Goal: Communication & Community: Answer question/provide support

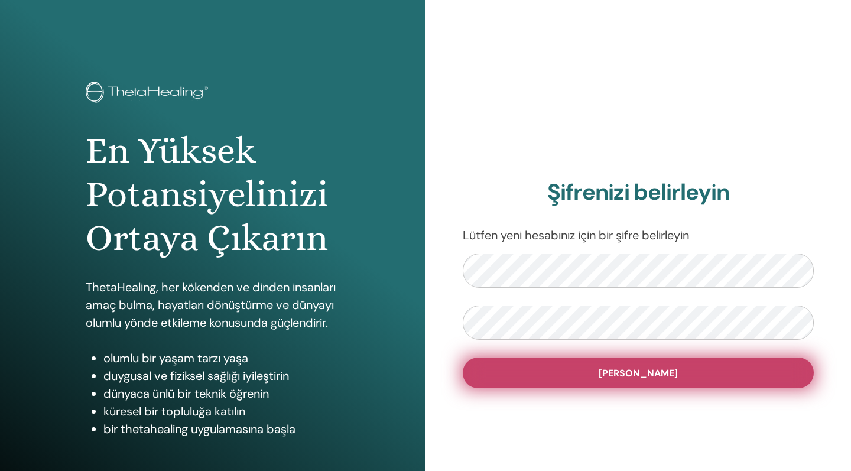
click at [655, 378] on span "Şifreyi ayarla" at bounding box center [638, 373] width 79 height 12
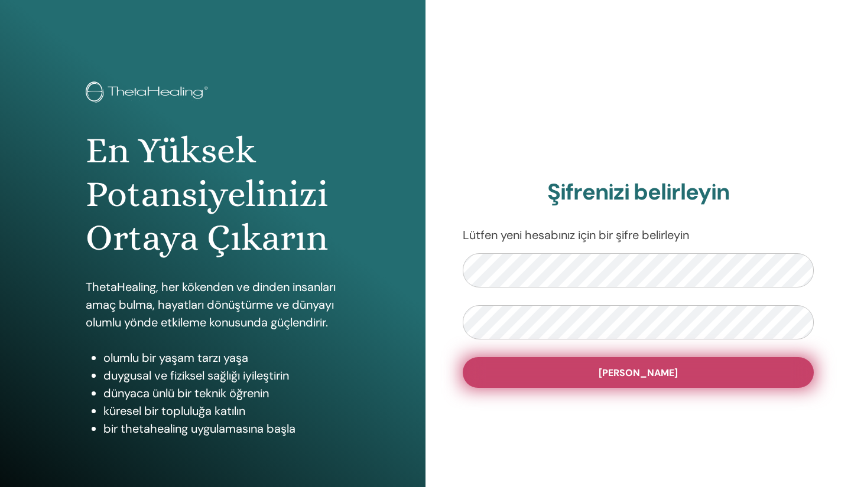
click at [625, 371] on span "Şifreyi ayarla" at bounding box center [638, 373] width 79 height 12
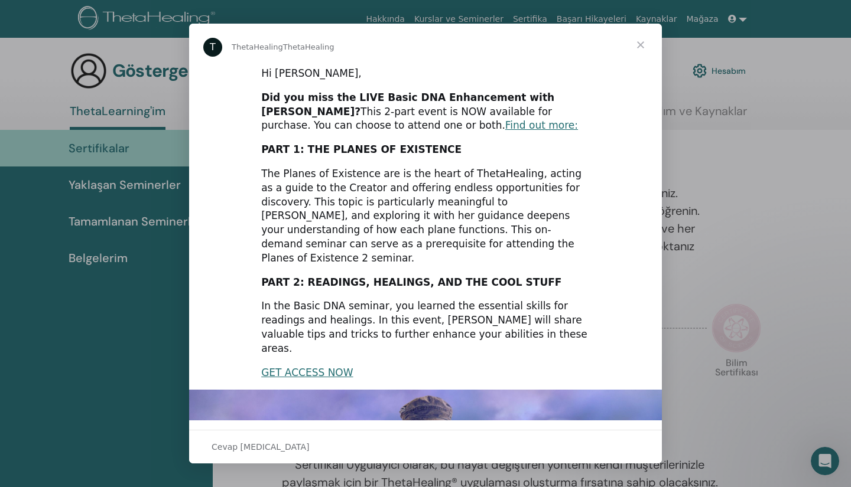
click at [640, 44] on span "Kapat" at bounding box center [640, 45] width 43 height 43
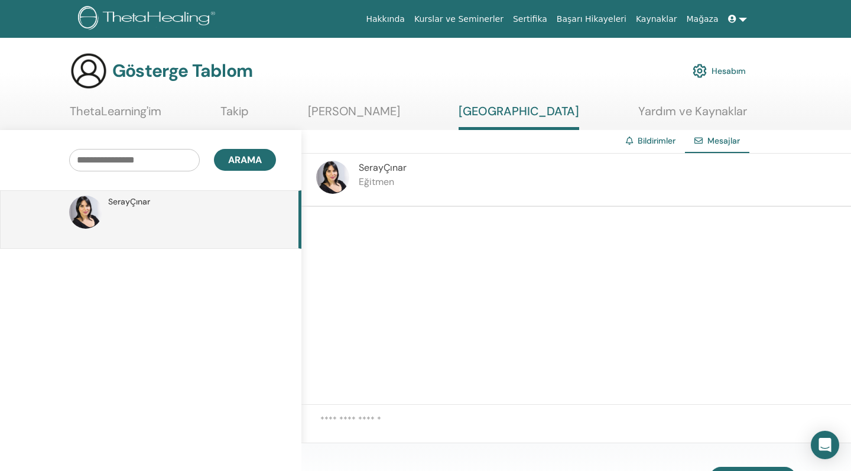
click at [655, 143] on link "Bildirimler" at bounding box center [657, 140] width 38 height 11
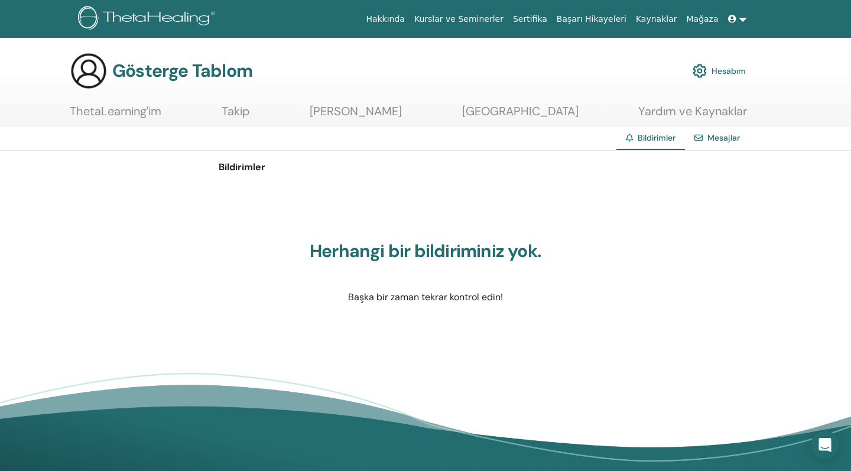
click at [733, 141] on link "Mesajlar" at bounding box center [723, 137] width 32 height 11
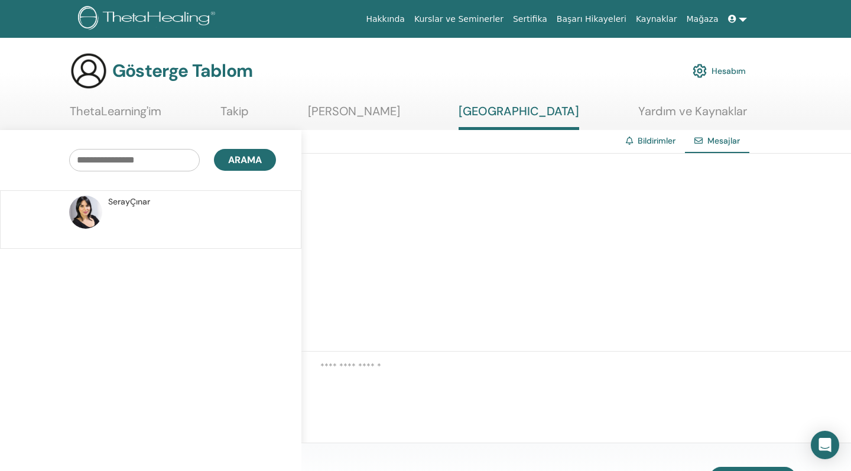
click at [360, 111] on link "[PERSON_NAME]" at bounding box center [354, 115] width 92 height 23
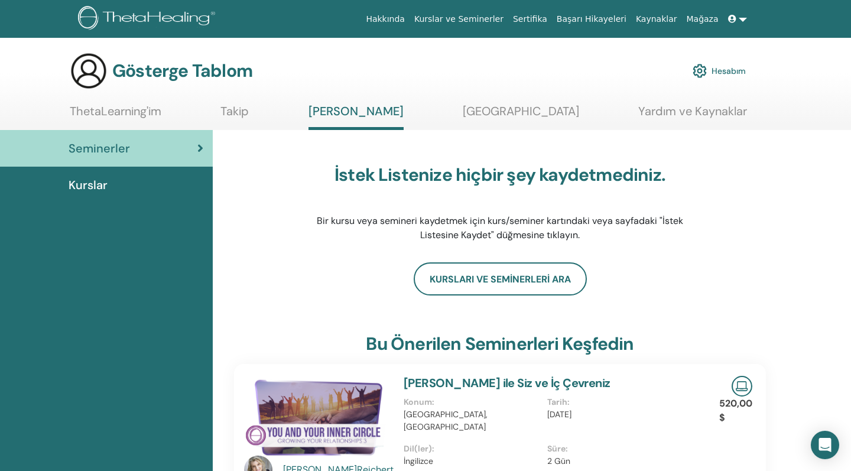
click at [249, 112] on link "Takip" at bounding box center [234, 115] width 28 height 23
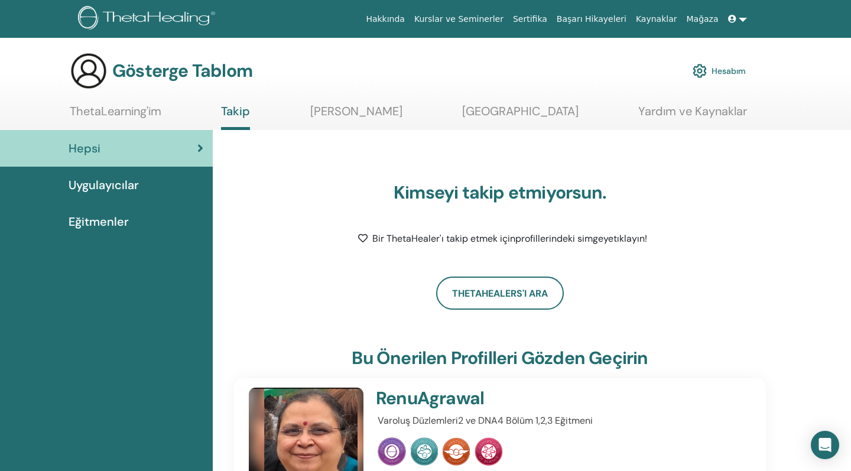
click at [508, 112] on link "Mesaj Merkezi" at bounding box center [520, 115] width 116 height 23
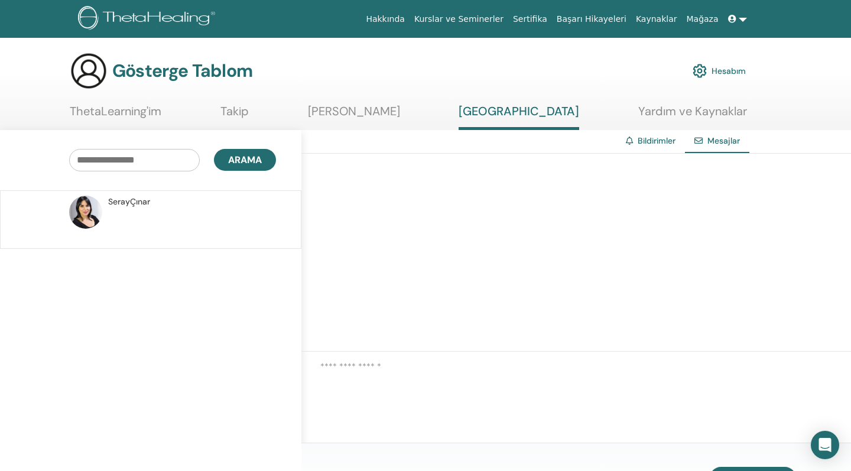
click at [146, 200] on span "Seray Çınar" at bounding box center [129, 202] width 42 height 12
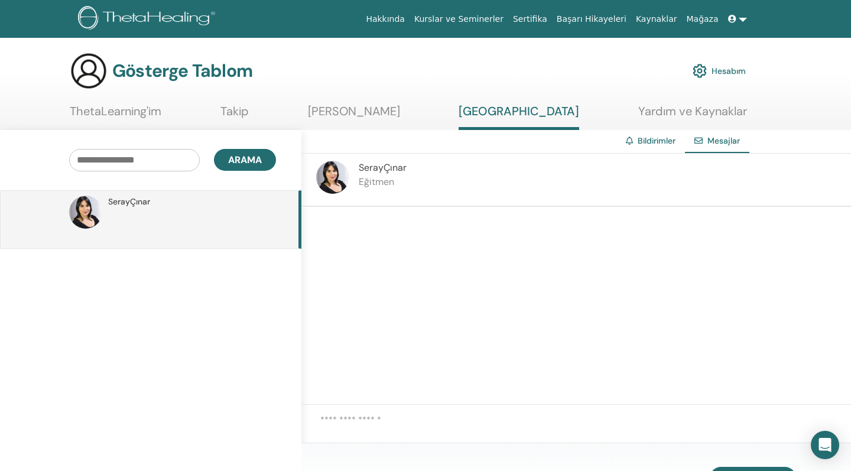
click at [116, 115] on link "ThetaLearning'im" at bounding box center [116, 115] width 92 height 23
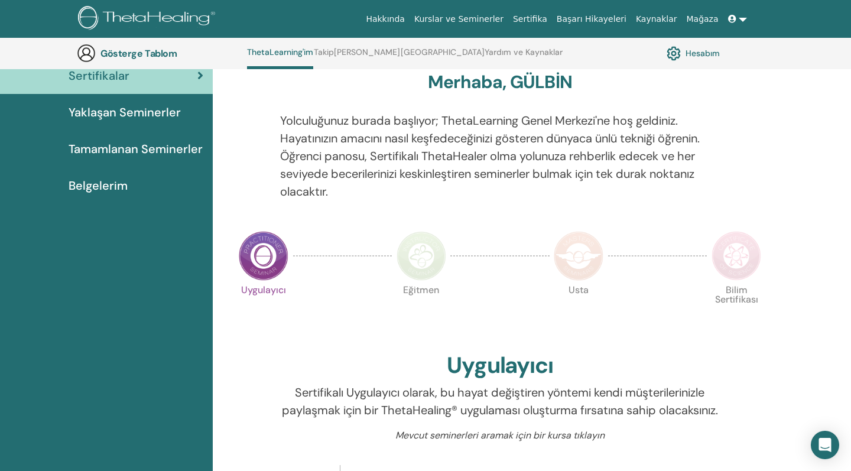
scroll to position [105, 0]
click at [421, 261] on img at bounding box center [421, 255] width 50 height 50
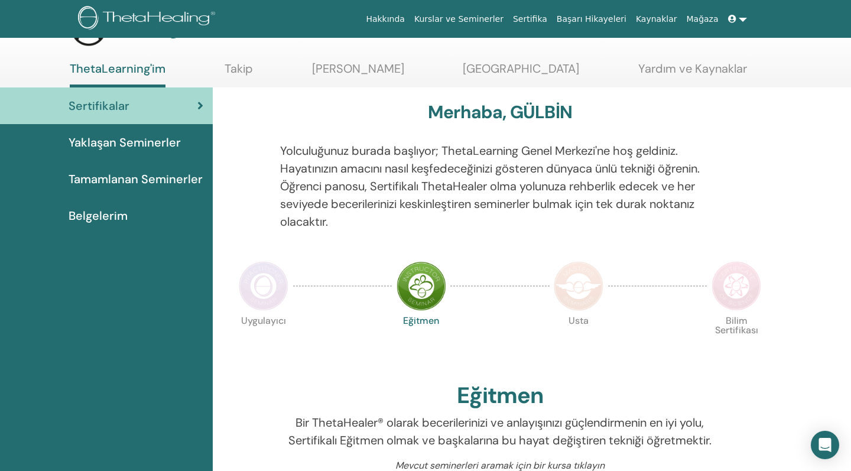
scroll to position [25, 0]
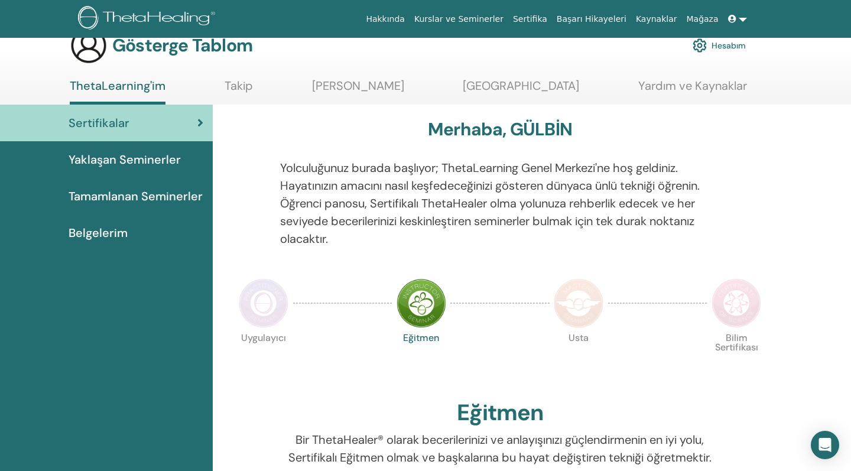
click at [259, 308] on img at bounding box center [264, 303] width 50 height 50
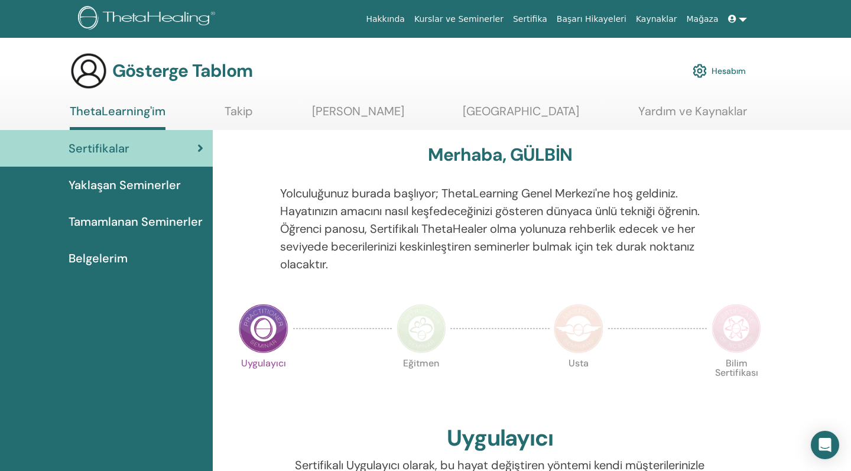
click at [93, 256] on span "Belgelerim" at bounding box center [98, 258] width 59 height 18
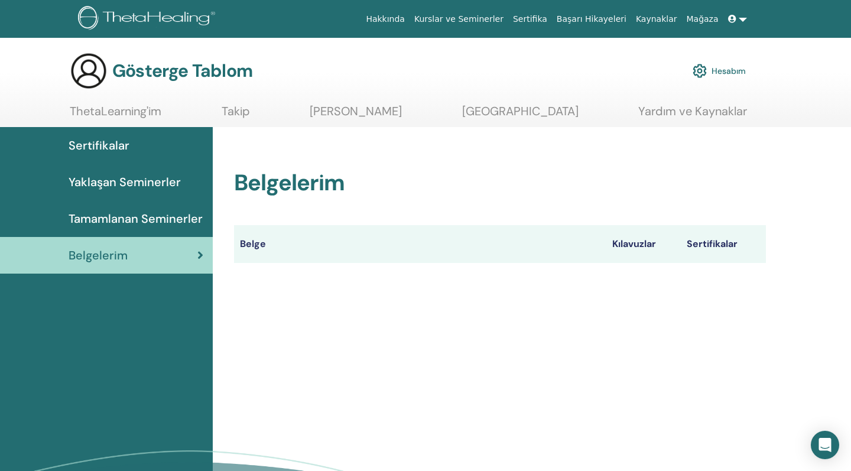
click at [637, 245] on th "Kılavuzlar" at bounding box center [643, 244] width 74 height 38
click at [730, 245] on th "Sertifikalar" at bounding box center [723, 244] width 85 height 38
click at [132, 214] on span "Tamamlanan Seminerler" at bounding box center [136, 219] width 134 height 18
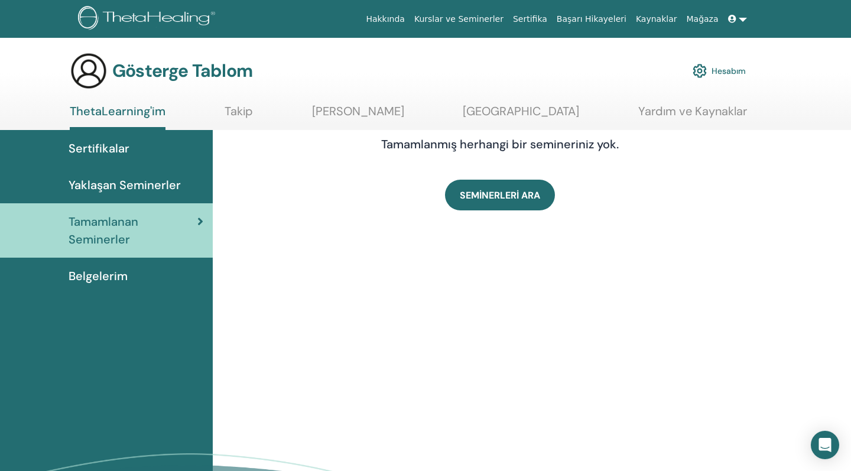
click at [125, 184] on span "Yaklaşan Seminerler" at bounding box center [125, 185] width 112 height 18
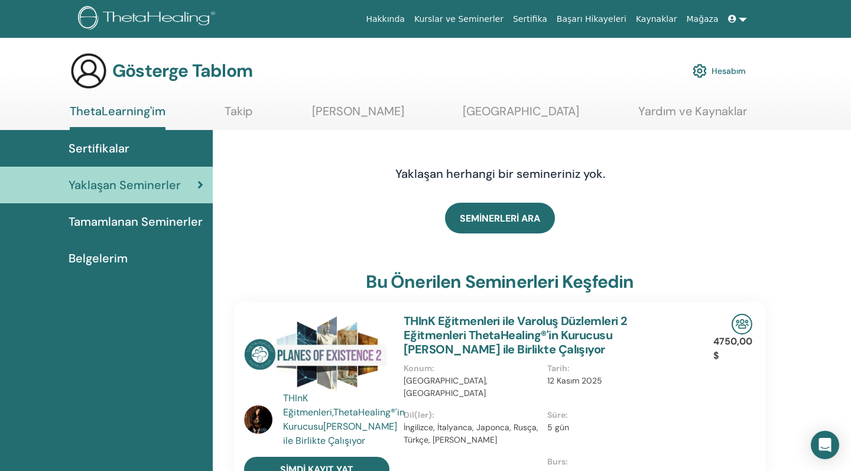
click at [110, 149] on span "Sertifikalar" at bounding box center [99, 148] width 61 height 18
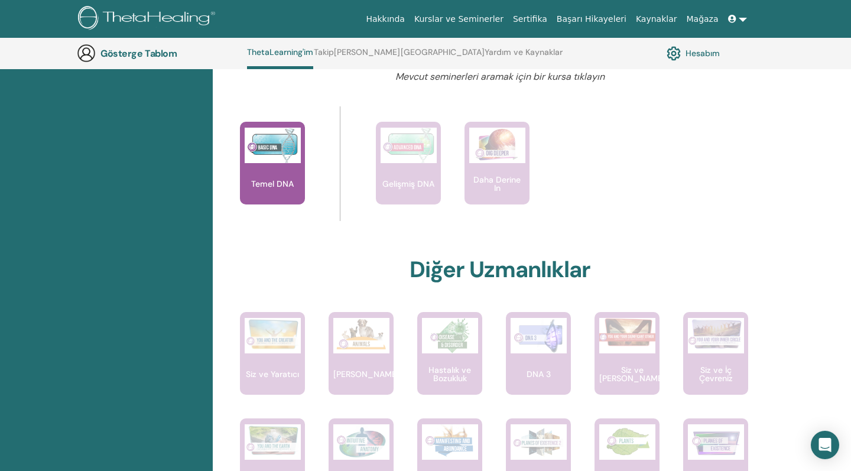
scroll to position [463, 0]
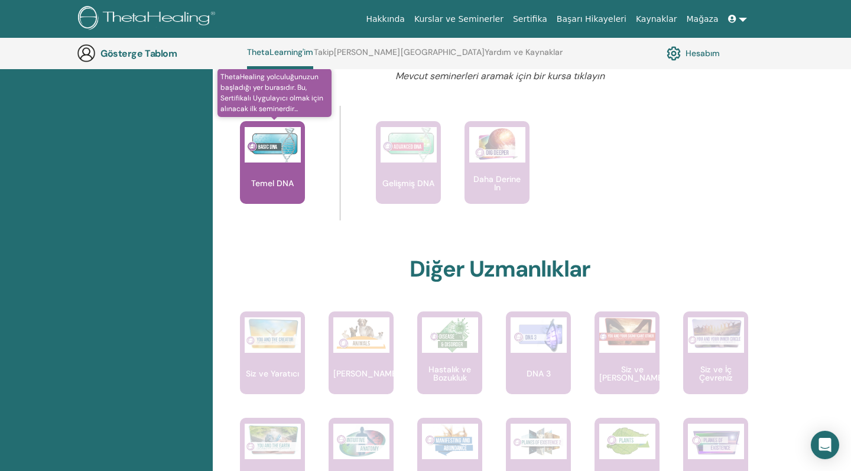
click at [274, 193] on div "Temel DNA" at bounding box center [272, 162] width 65 height 83
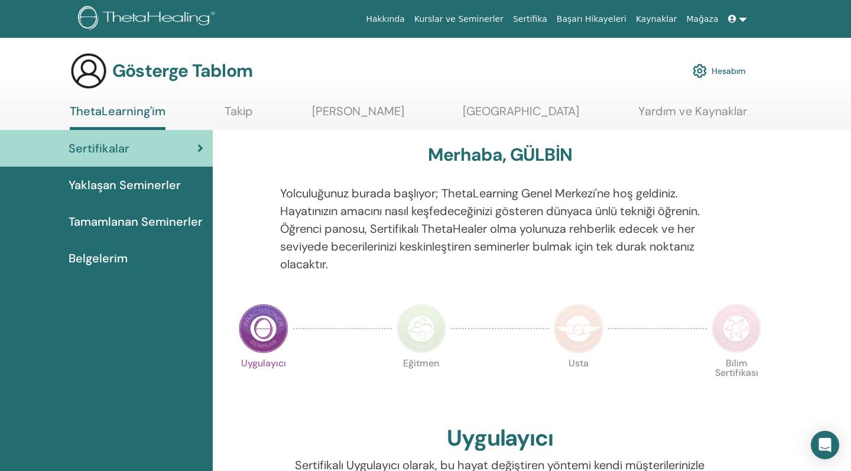
click at [739, 19] on link at bounding box center [737, 19] width 28 height 22
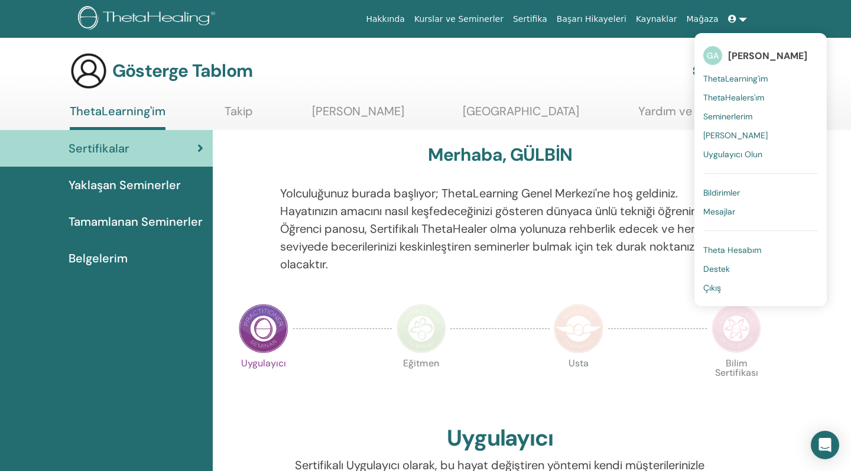
click at [748, 251] on span "Theta Hesabım" at bounding box center [732, 250] width 58 height 11
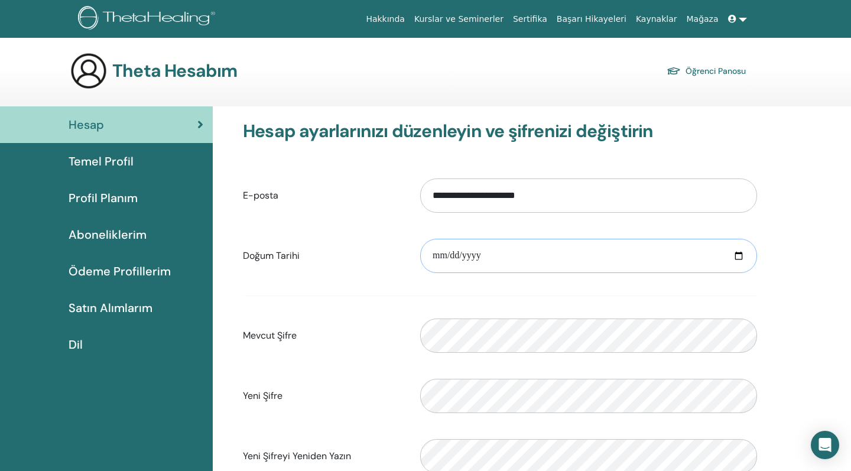
click at [444, 256] on input "date" at bounding box center [588, 256] width 337 height 34
type input "**********"
click at [487, 255] on input "**********" at bounding box center [588, 256] width 337 height 34
type input "**********"
click at [480, 256] on input "**********" at bounding box center [588, 256] width 337 height 34
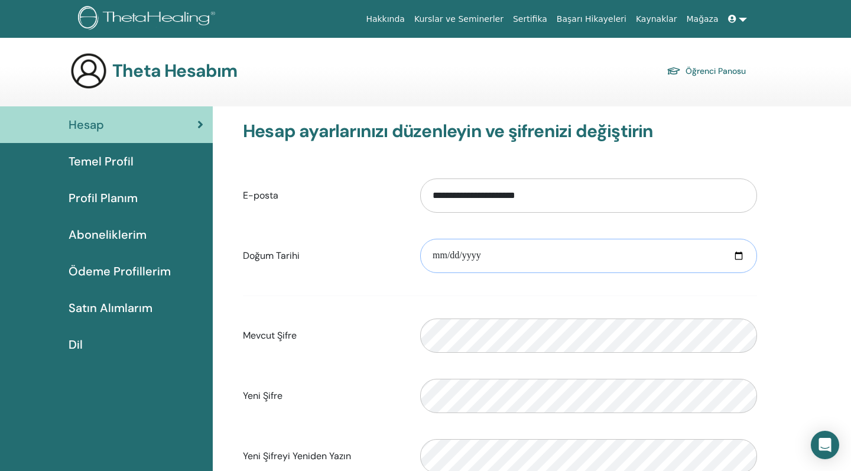
type input "**********"
click at [483, 254] on input "**********" at bounding box center [588, 256] width 337 height 34
click at [483, 253] on input "**********" at bounding box center [588, 256] width 337 height 34
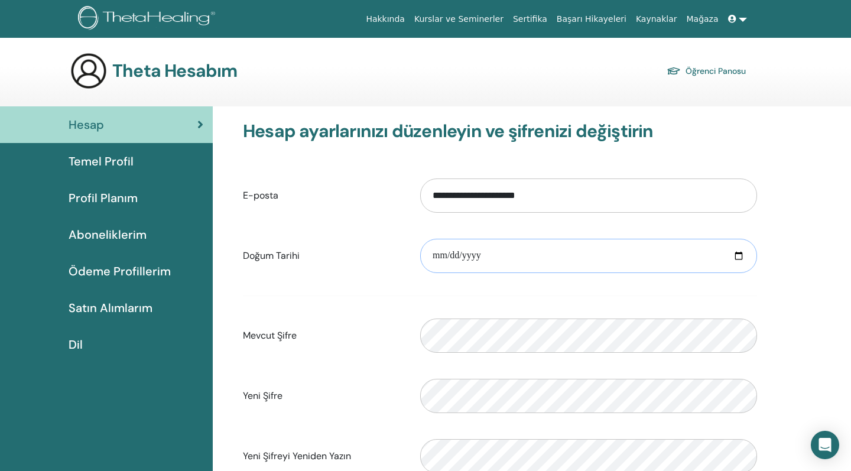
type input "**********"
click at [523, 266] on input "**********" at bounding box center [588, 256] width 337 height 34
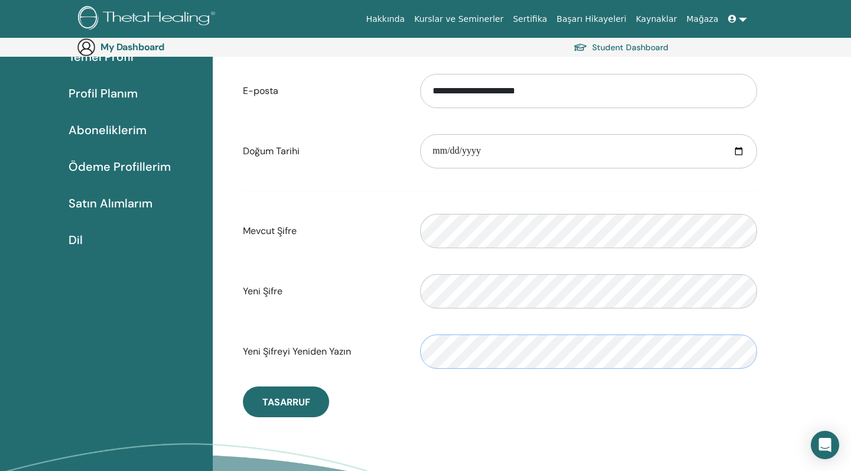
scroll to position [129, 0]
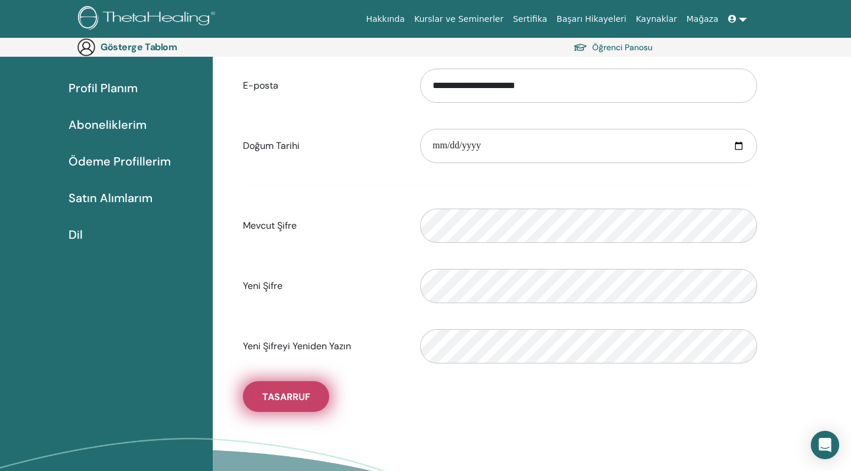
click at [294, 403] on span "TASARRUF" at bounding box center [286, 397] width 48 height 12
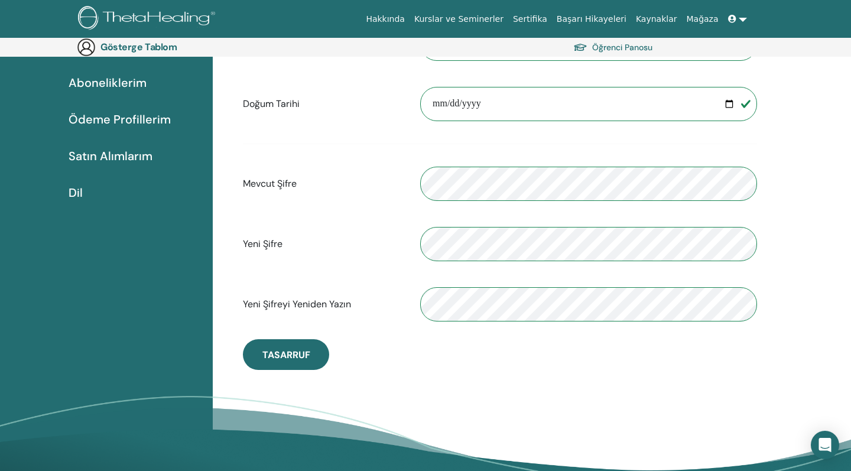
scroll to position [175, 0]
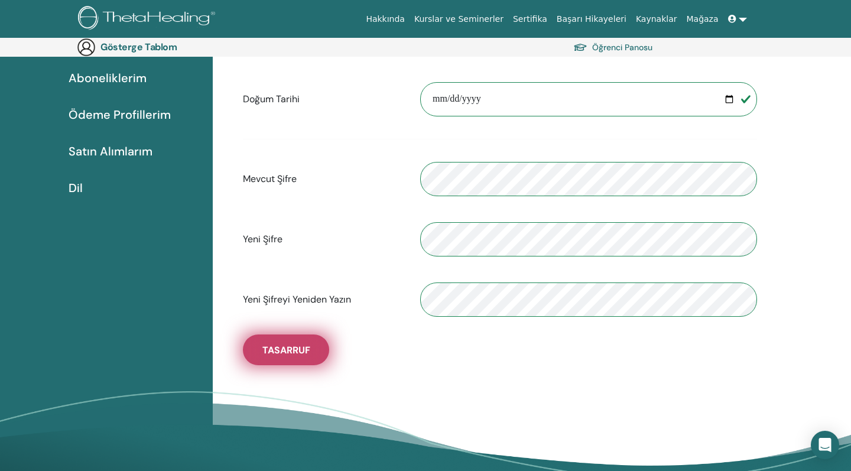
click at [308, 355] on span "TASARRUF" at bounding box center [286, 350] width 48 height 12
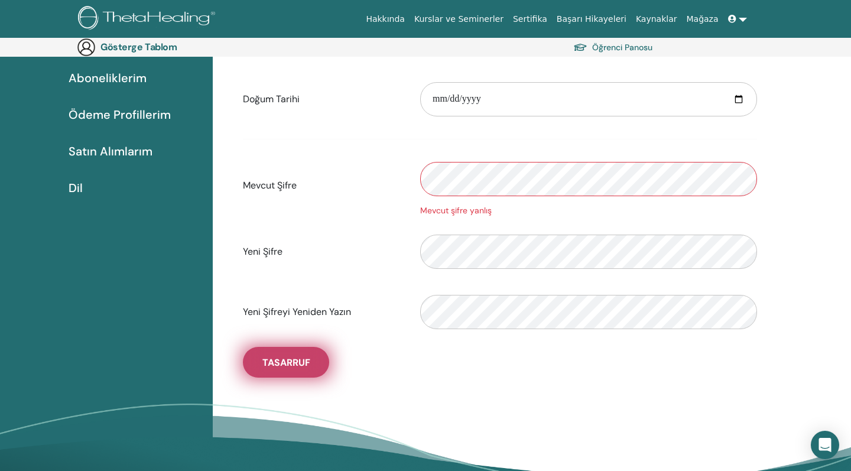
click at [298, 365] on span "TASARRUF" at bounding box center [286, 362] width 48 height 12
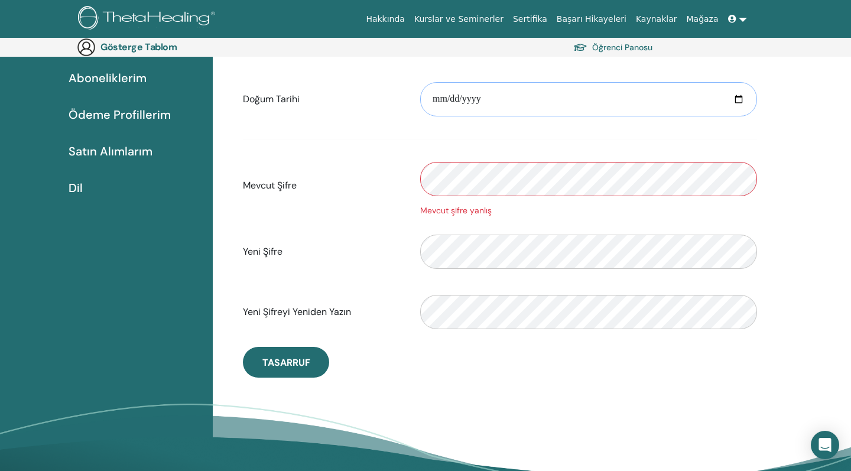
click at [480, 100] on input "**********" at bounding box center [588, 99] width 337 height 34
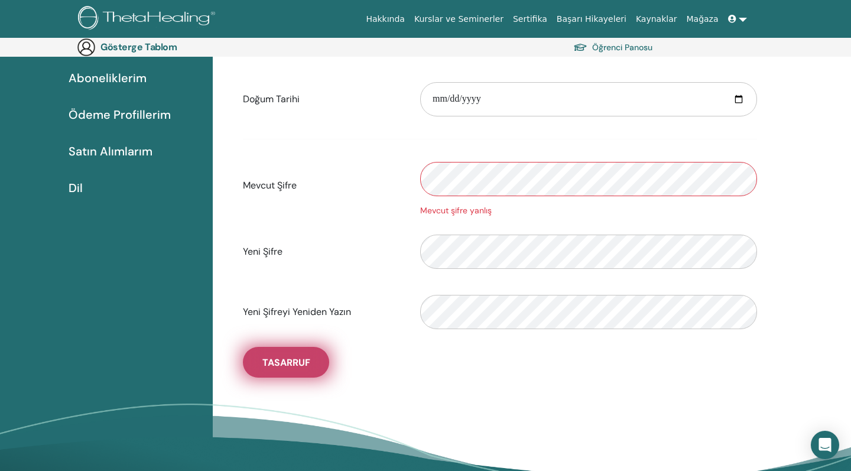
click at [285, 378] on button "TASARRUF" at bounding box center [286, 362] width 86 height 31
click at [285, 364] on span "TASARRUF" at bounding box center [286, 362] width 48 height 12
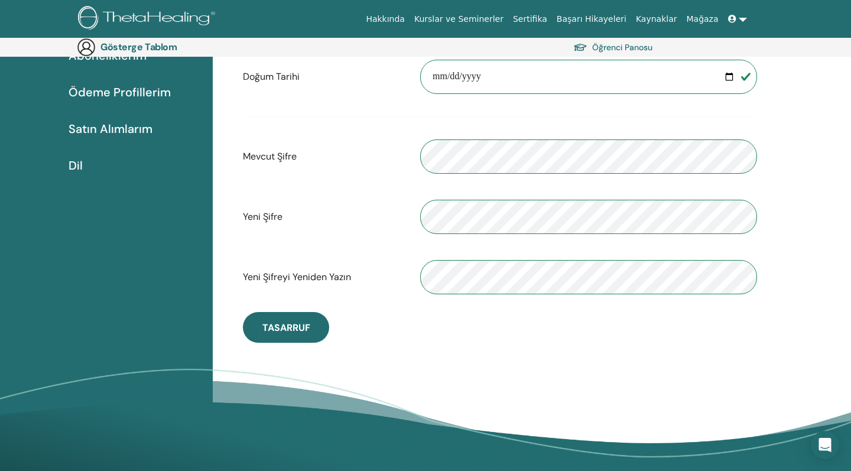
scroll to position [199, 0]
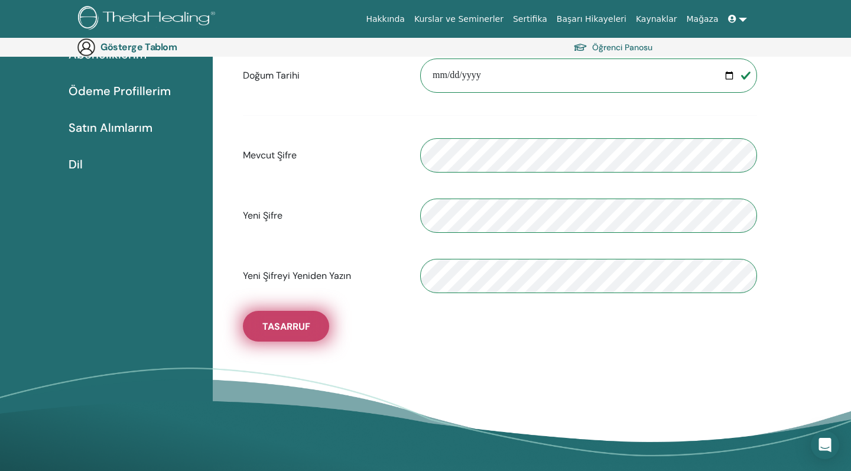
click at [290, 333] on span "TASARRUF" at bounding box center [286, 326] width 48 height 12
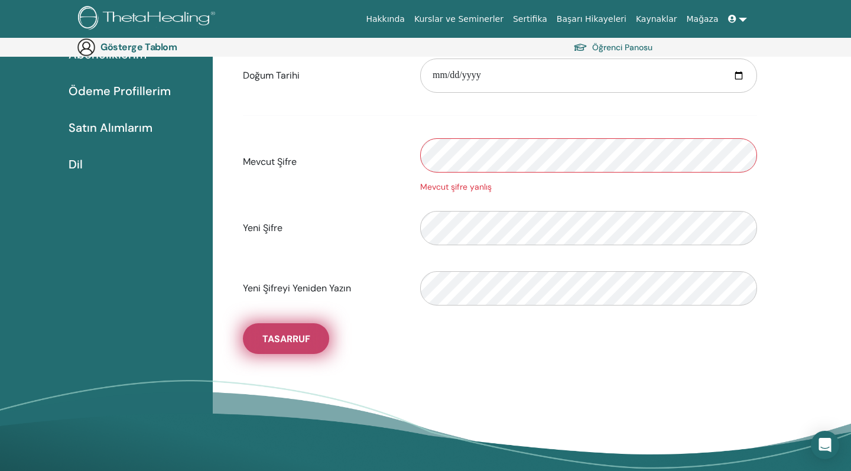
click at [303, 345] on span "TASARRUF" at bounding box center [286, 339] width 48 height 12
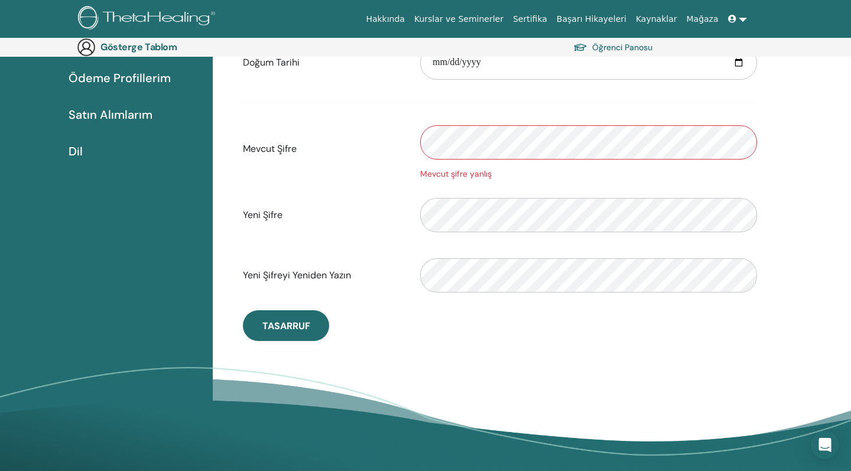
scroll to position [217, 0]
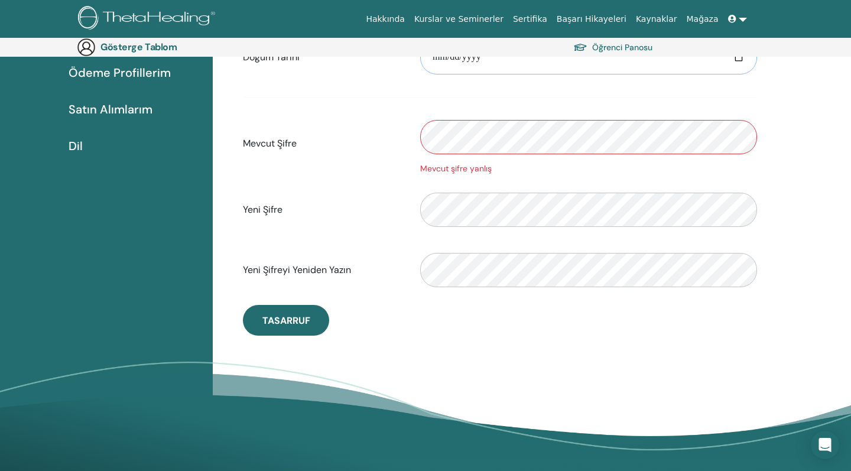
click at [508, 59] on input "**********" at bounding box center [588, 57] width 337 height 34
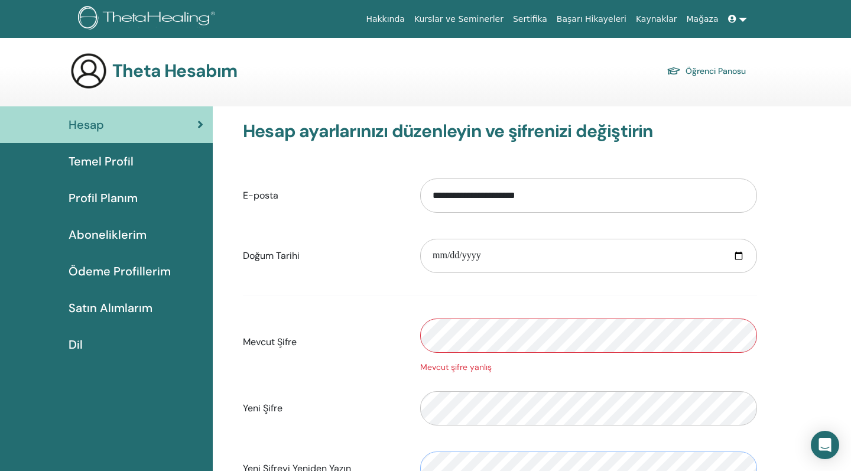
scroll to position [0, 0]
click at [493, 256] on input "**********" at bounding box center [588, 256] width 337 height 34
click at [548, 191] on input "**********" at bounding box center [588, 195] width 337 height 34
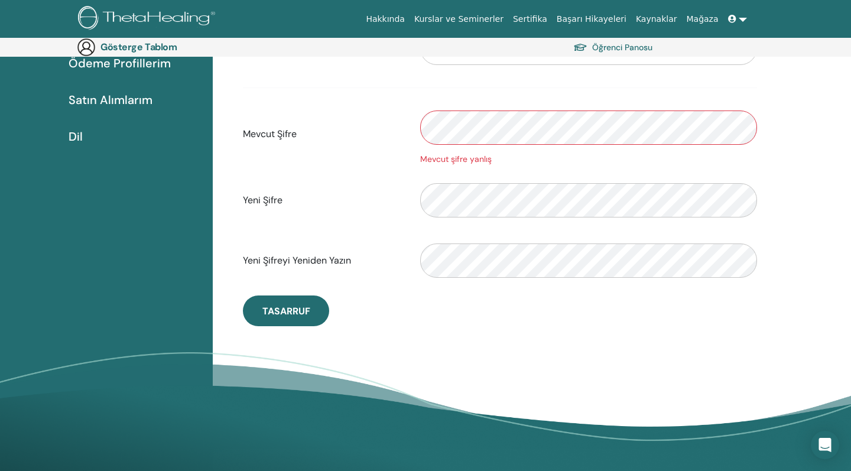
scroll to position [220, 0]
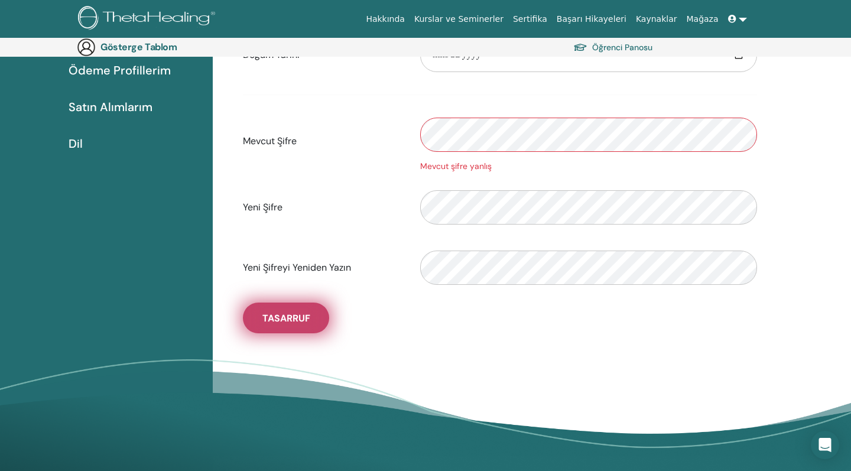
click at [295, 314] on button "TASARRUF" at bounding box center [286, 318] width 86 height 31
click at [285, 323] on span "TASARRUF" at bounding box center [286, 318] width 48 height 12
click at [296, 324] on span "TASARRUF" at bounding box center [286, 318] width 48 height 12
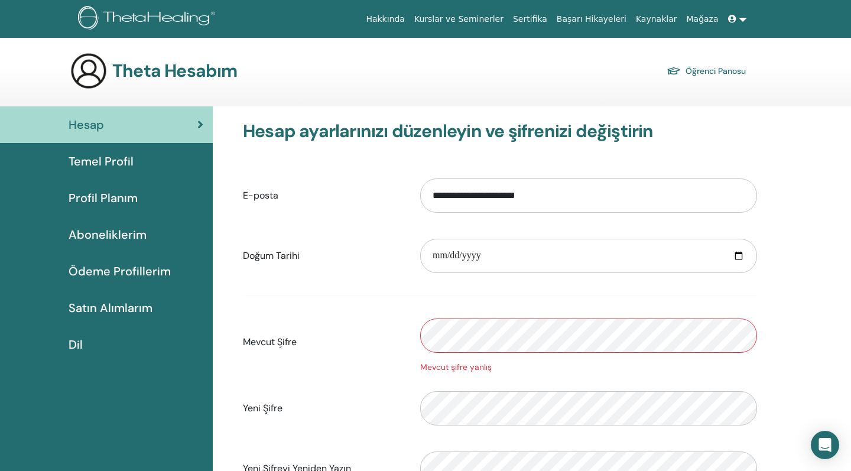
scroll to position [0, 0]
click at [740, 18] on link at bounding box center [737, 19] width 28 height 22
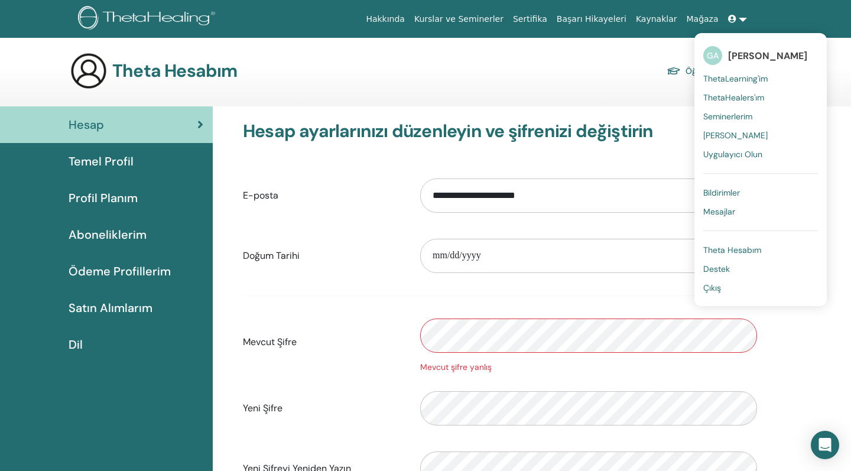
click at [757, 249] on span "Theta Hesabım" at bounding box center [732, 250] width 58 height 11
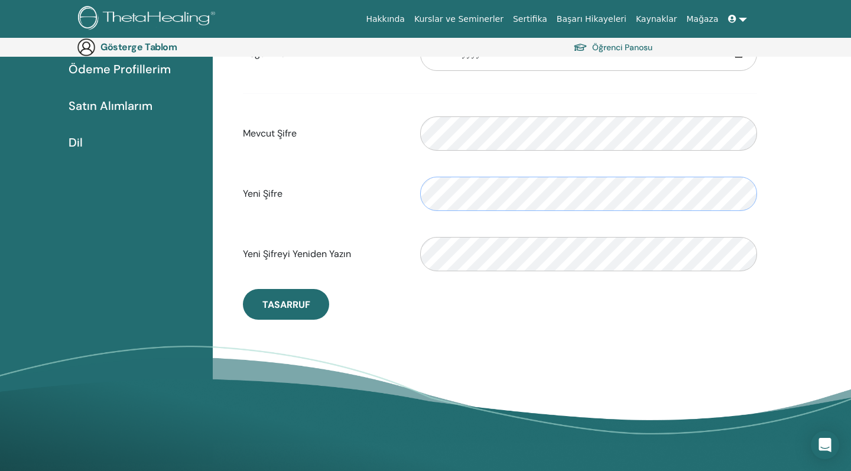
scroll to position [220, 0]
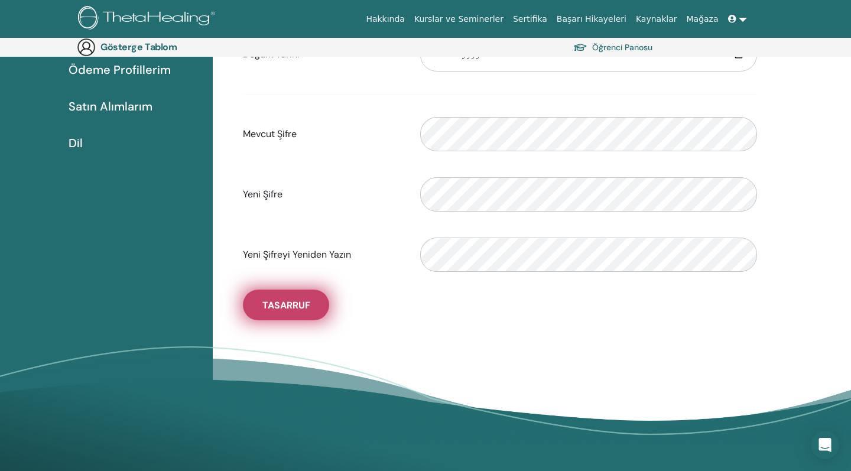
click at [311, 304] on button "TASARRUF" at bounding box center [286, 305] width 86 height 31
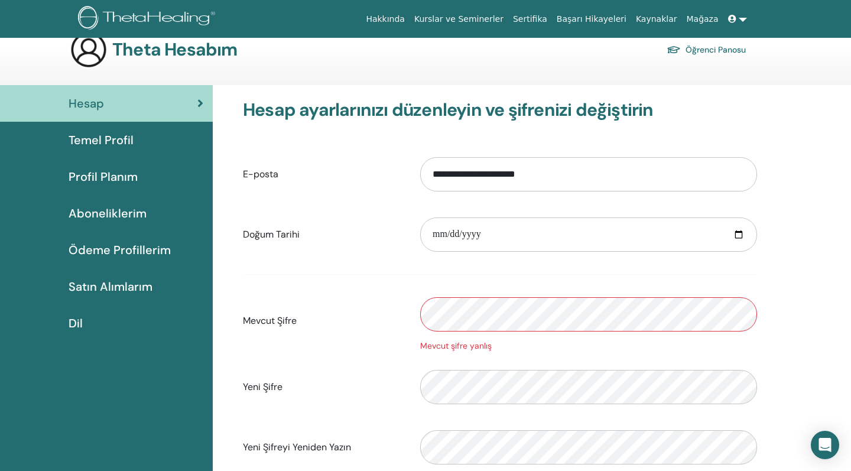
scroll to position [43, 0]
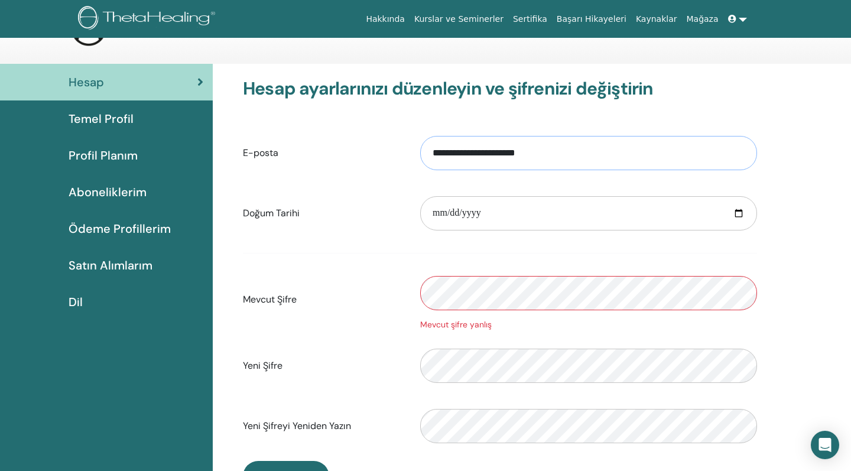
click at [565, 158] on input "**********" at bounding box center [588, 153] width 337 height 34
click at [740, 19] on link at bounding box center [737, 19] width 28 height 22
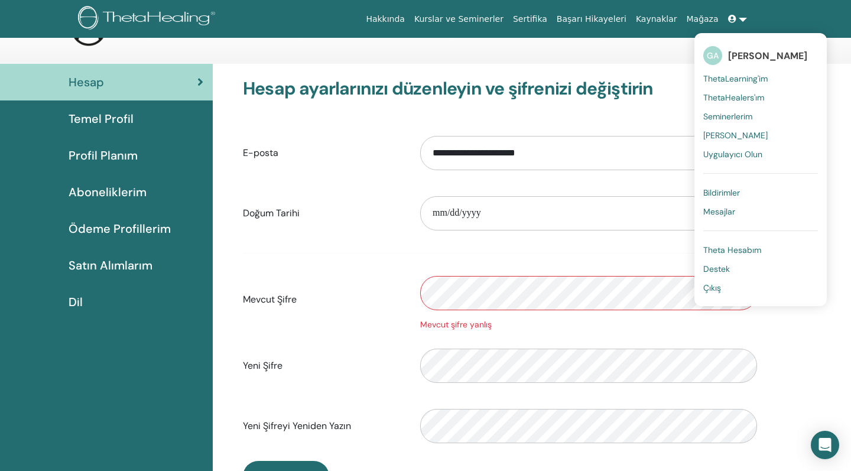
click at [729, 249] on span "Theta Hesabım" at bounding box center [732, 250] width 58 height 11
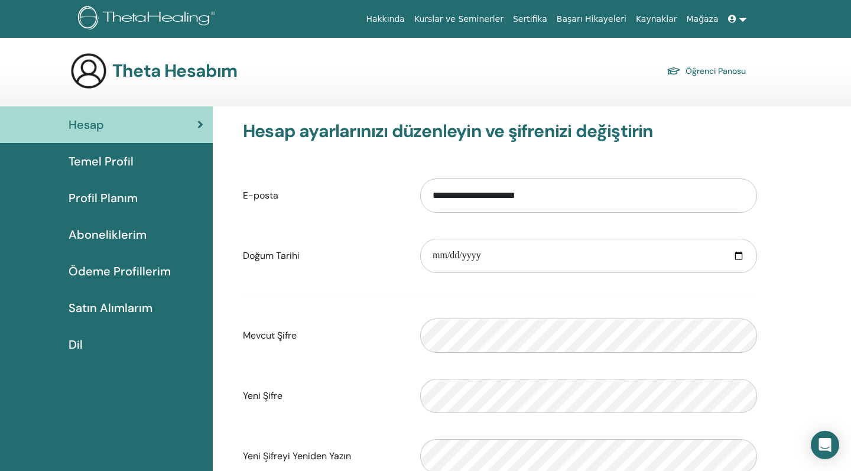
click at [745, 18] on link at bounding box center [737, 19] width 28 height 22
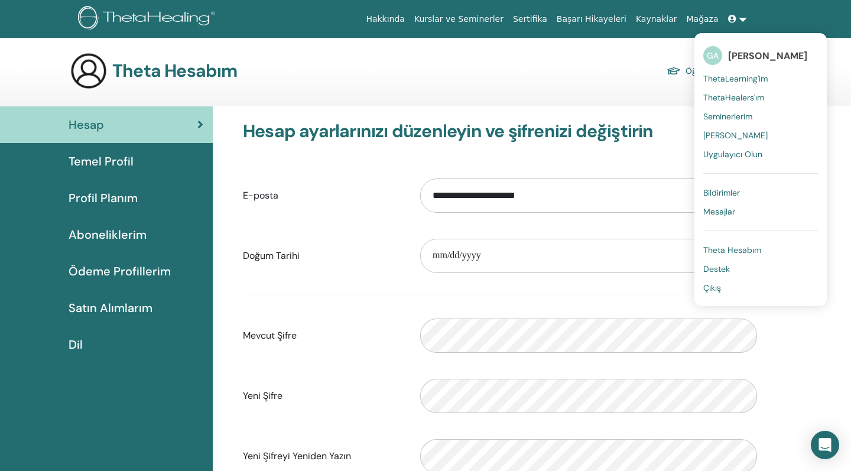
click at [742, 245] on span "Theta Hesabım" at bounding box center [732, 250] width 58 height 11
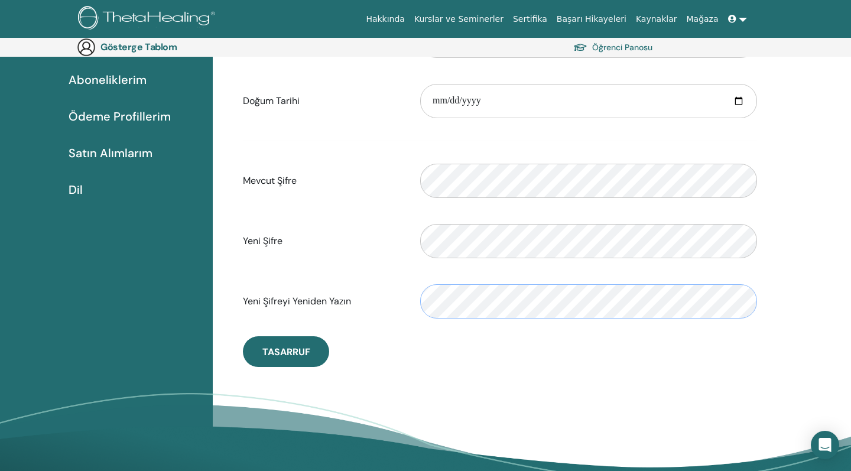
scroll to position [181, 0]
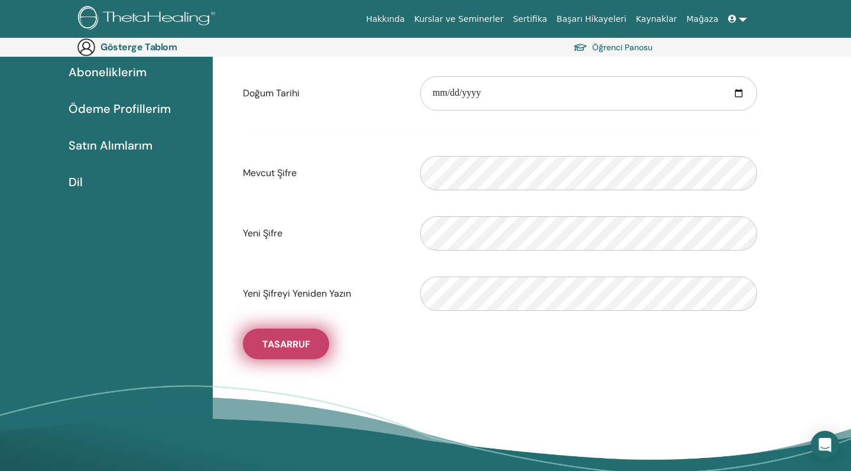
click at [288, 343] on span "TASARRUF" at bounding box center [286, 344] width 48 height 12
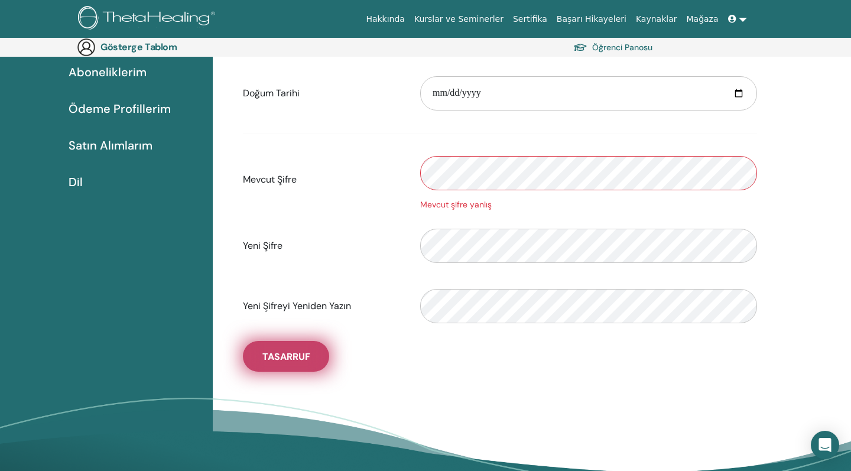
click at [278, 363] on span "TASARRUF" at bounding box center [286, 356] width 48 height 12
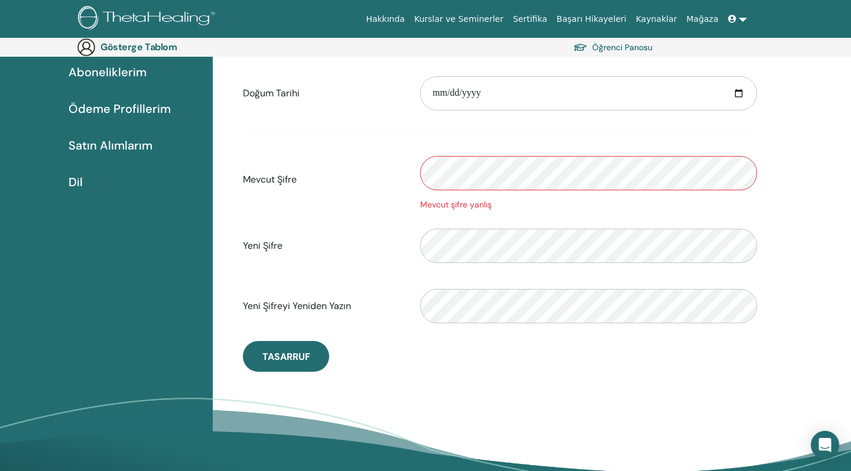
click at [743, 18] on link at bounding box center [737, 19] width 28 height 22
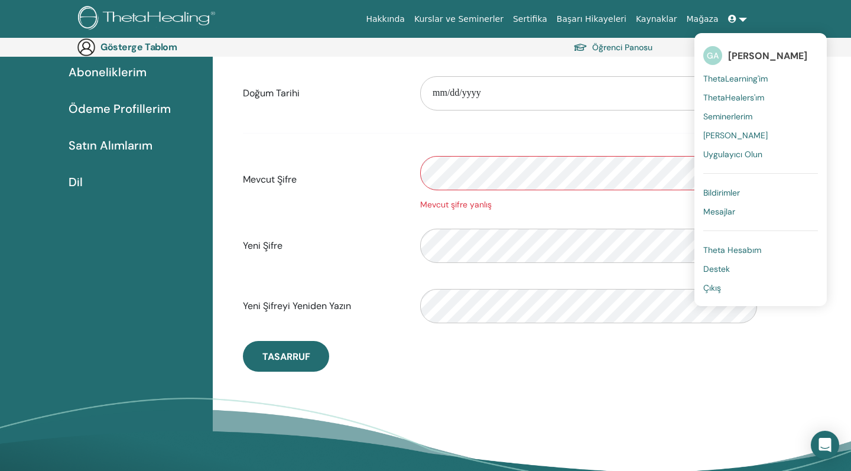
click at [740, 248] on span "Theta Hesabım" at bounding box center [732, 250] width 58 height 11
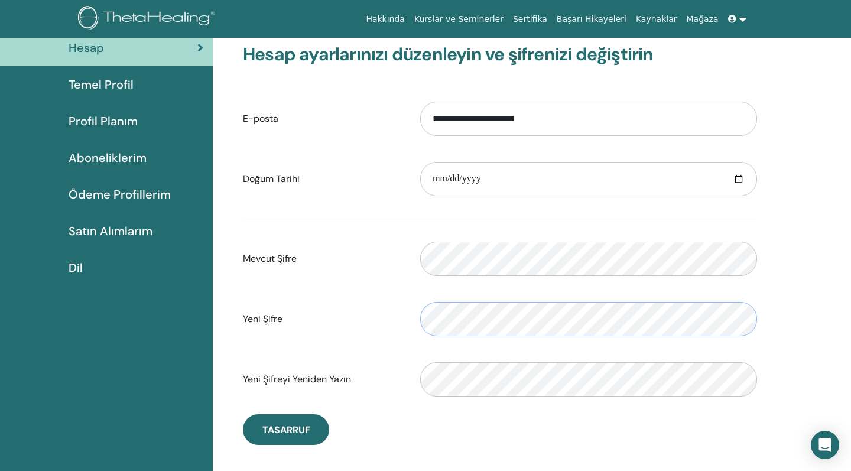
scroll to position [77, 0]
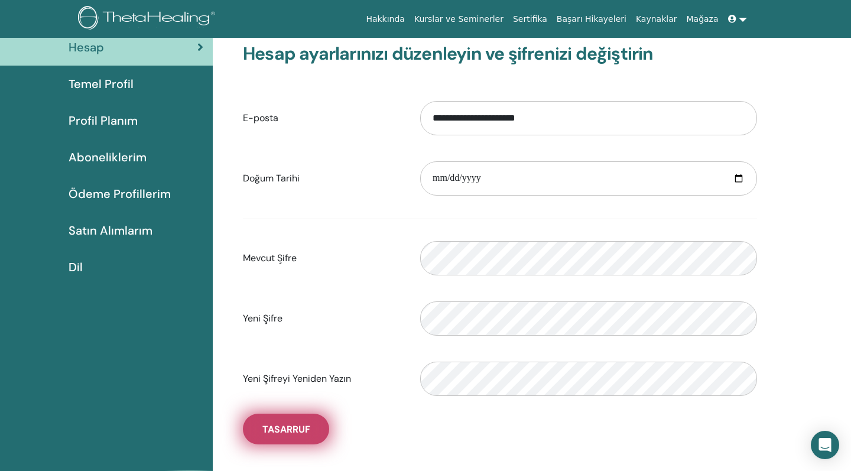
click at [304, 427] on button "TASARRUF" at bounding box center [286, 429] width 86 height 31
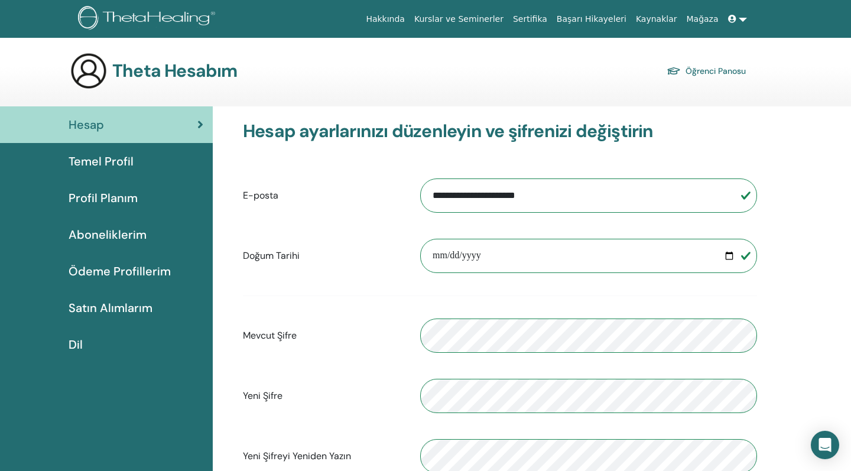
scroll to position [0, 0]
click at [742, 17] on link at bounding box center [737, 19] width 28 height 22
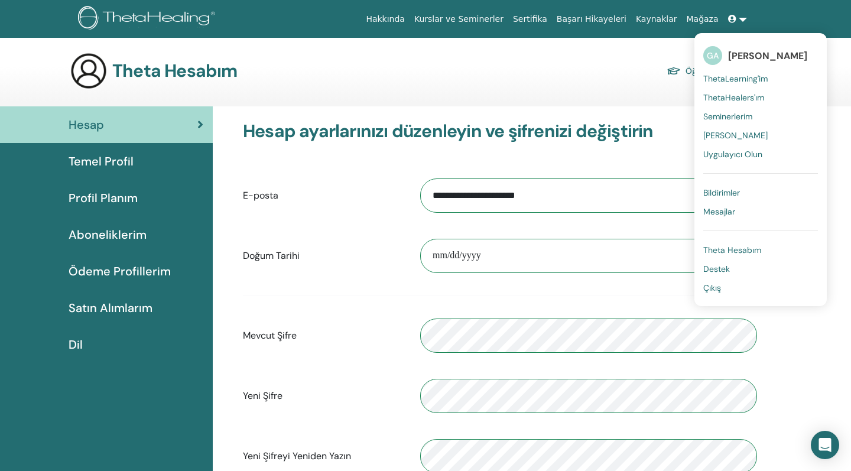
click at [741, 79] on span "ThetaLearning'im" at bounding box center [735, 78] width 64 height 11
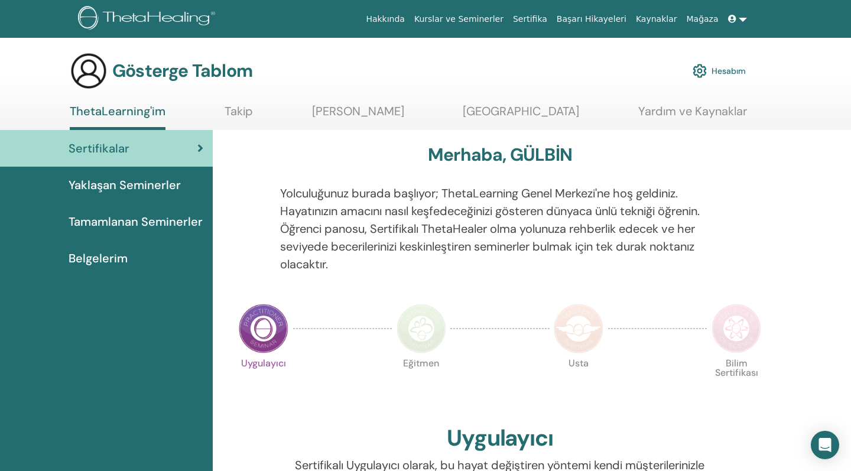
click at [742, 21] on link at bounding box center [737, 19] width 28 height 22
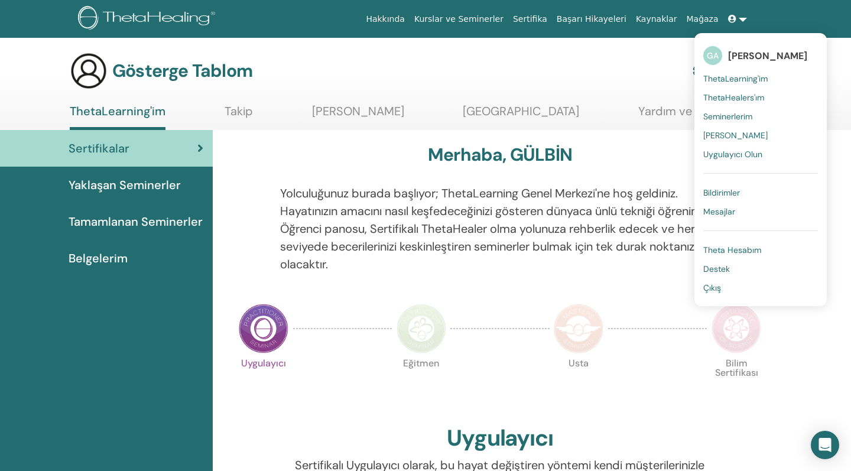
click at [739, 102] on span "ThetaHealers'ım" at bounding box center [733, 97] width 61 height 11
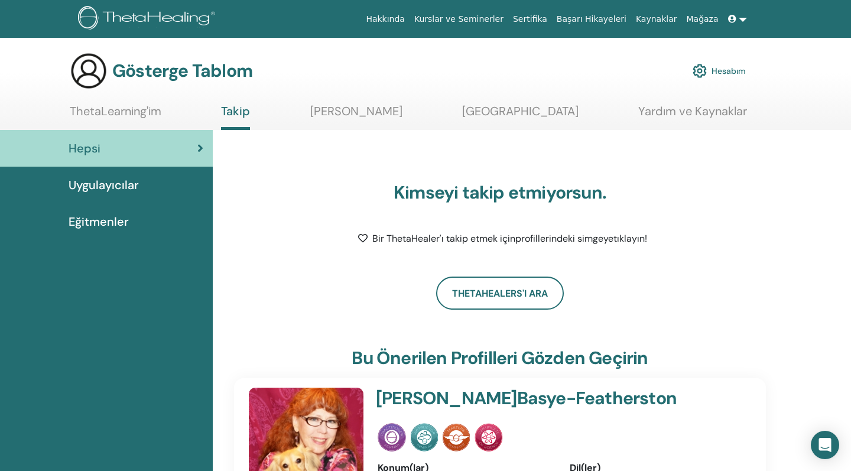
click at [741, 21] on link at bounding box center [737, 19] width 28 height 22
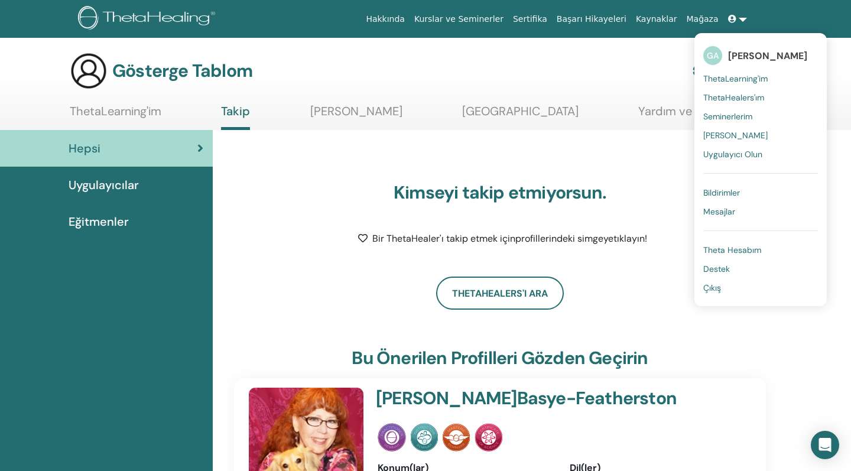
click at [747, 119] on span "Seminerlerim" at bounding box center [727, 116] width 49 height 11
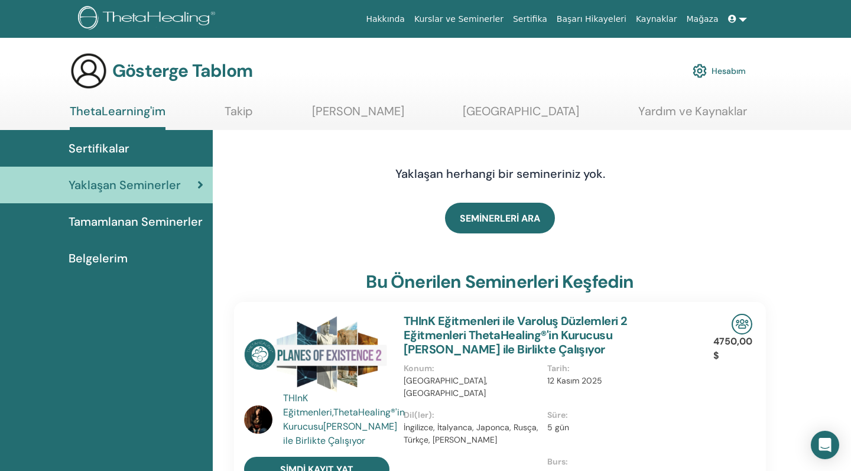
click at [746, 20] on link at bounding box center [737, 19] width 28 height 22
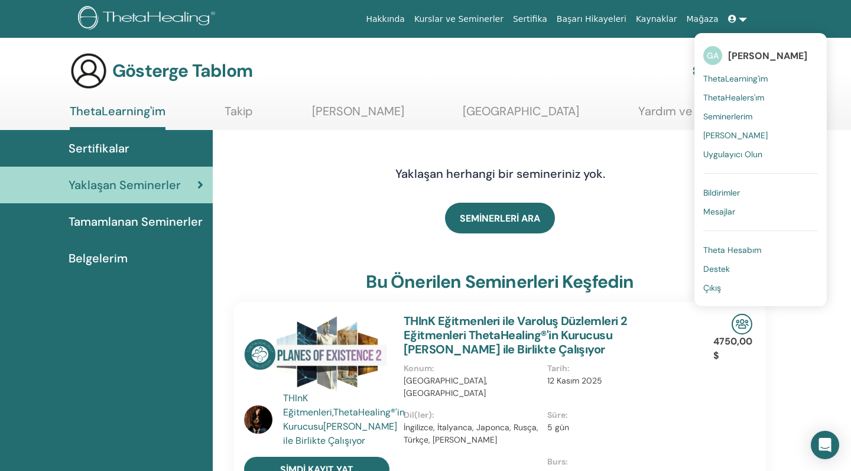
click at [707, 248] on span "Theta Hesabım" at bounding box center [732, 250] width 58 height 11
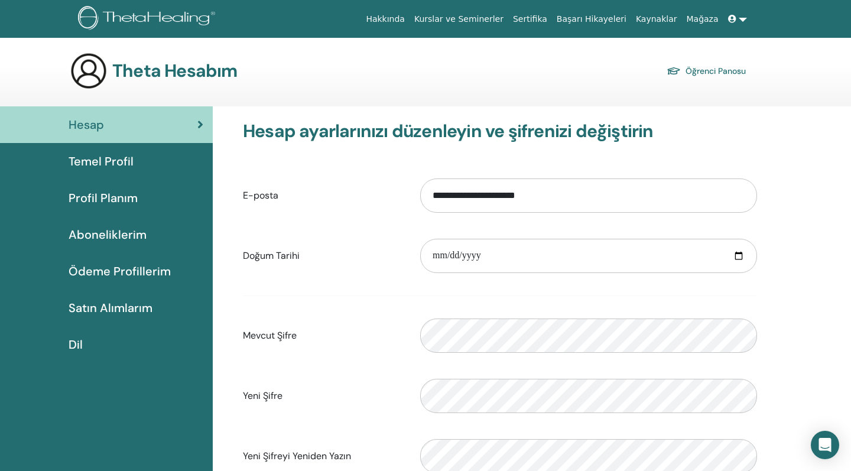
click at [746, 19] on link at bounding box center [737, 19] width 28 height 22
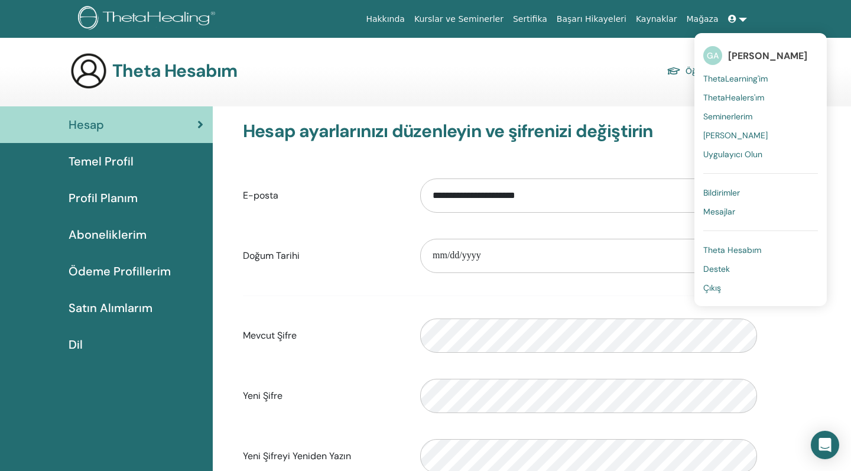
click at [720, 290] on span "Çıkış" at bounding box center [712, 287] width 18 height 11
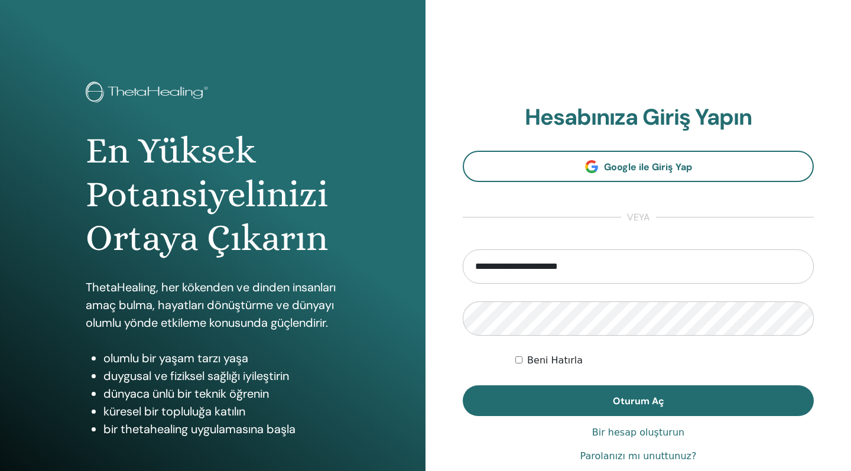
type input "**********"
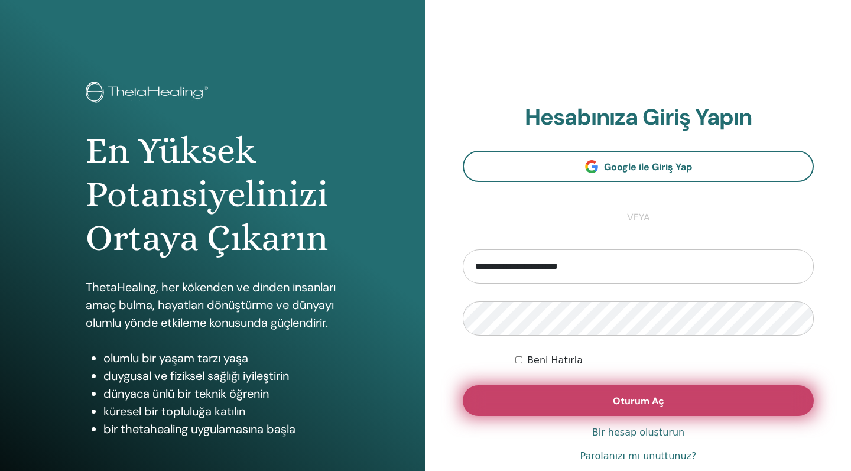
click at [732, 404] on button "Oturum Aç" at bounding box center [638, 400] width 351 height 31
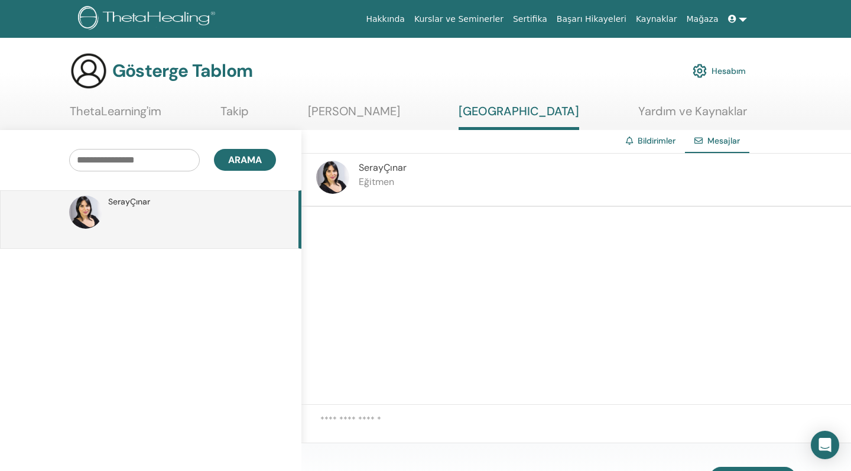
click at [249, 112] on link "Takip" at bounding box center [234, 115] width 28 height 23
click at [146, 214] on p at bounding box center [193, 225] width 171 height 35
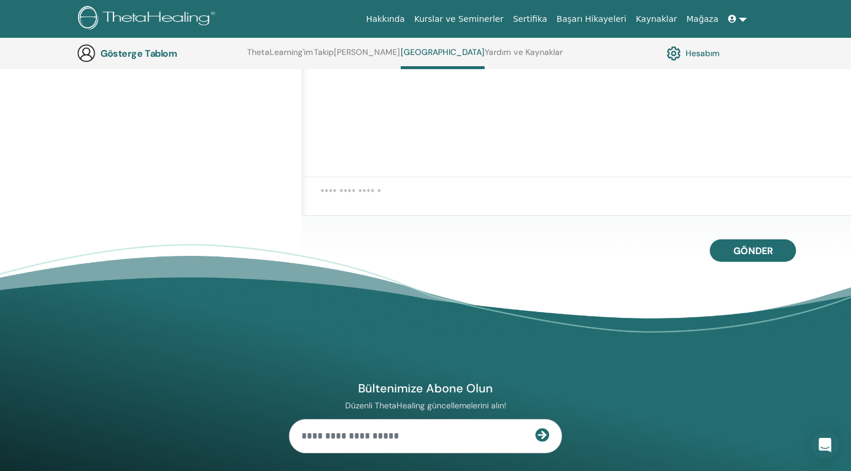
scroll to position [255, 0]
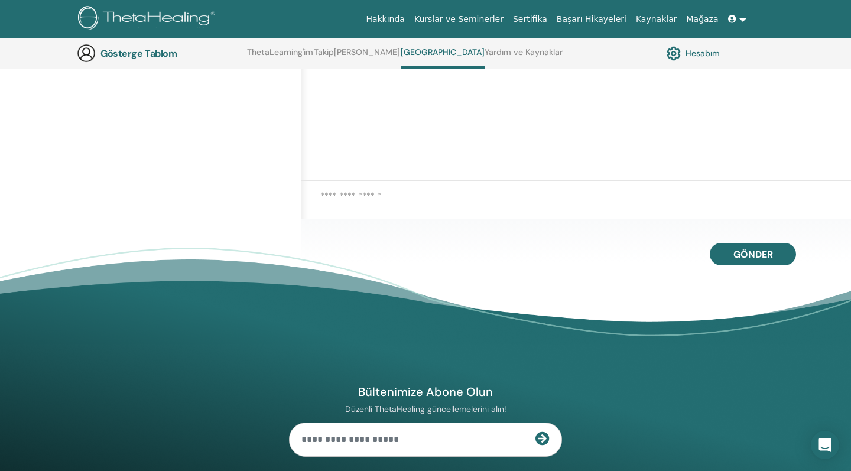
click at [409, 194] on textarea at bounding box center [585, 204] width 531 height 30
click at [354, 196] on textarea "*****" at bounding box center [585, 204] width 531 height 30
type textarea "*"
click at [436, 191] on textarea "*****" at bounding box center [585, 204] width 531 height 30
type textarea "*"
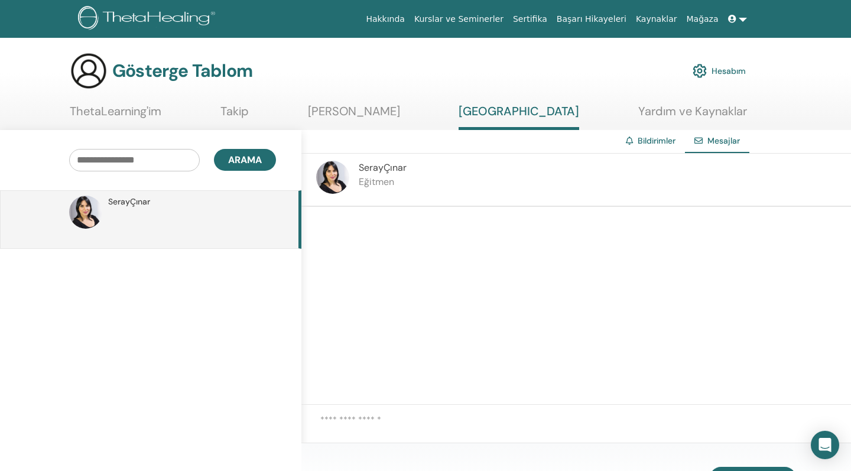
scroll to position [0, 0]
click at [450, 22] on link "Kurslar ve Seminerler" at bounding box center [458, 19] width 99 height 22
click at [339, 184] on img at bounding box center [332, 177] width 33 height 33
click at [118, 208] on p at bounding box center [193, 225] width 171 height 35
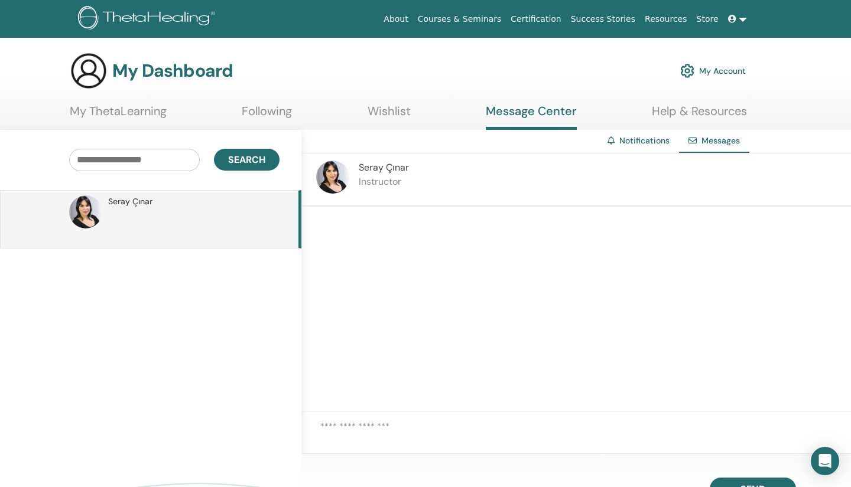
click at [652, 138] on link "Notifications" at bounding box center [644, 140] width 50 height 11
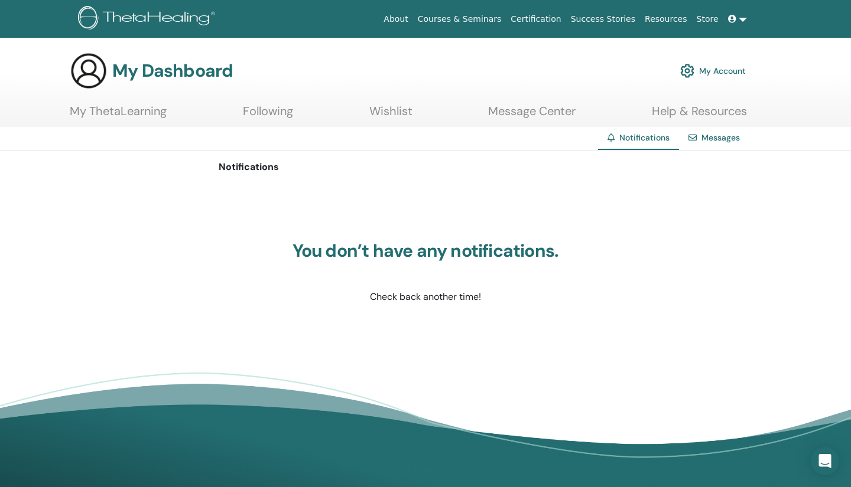
click at [703, 140] on link "Messages" at bounding box center [720, 137] width 38 height 11
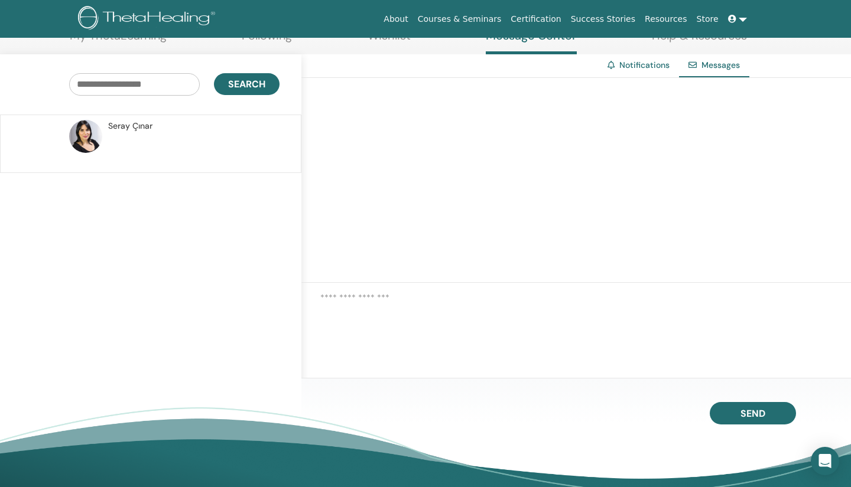
scroll to position [78, 0]
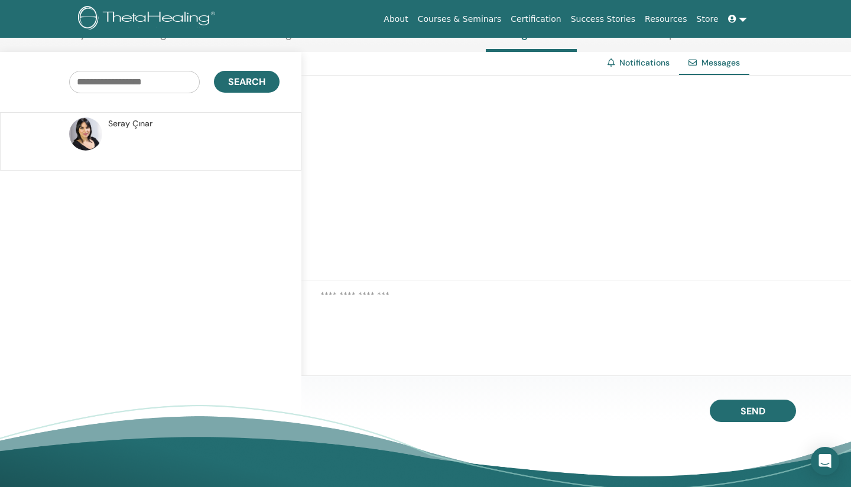
click at [336, 291] on textarea at bounding box center [585, 305] width 531 height 32
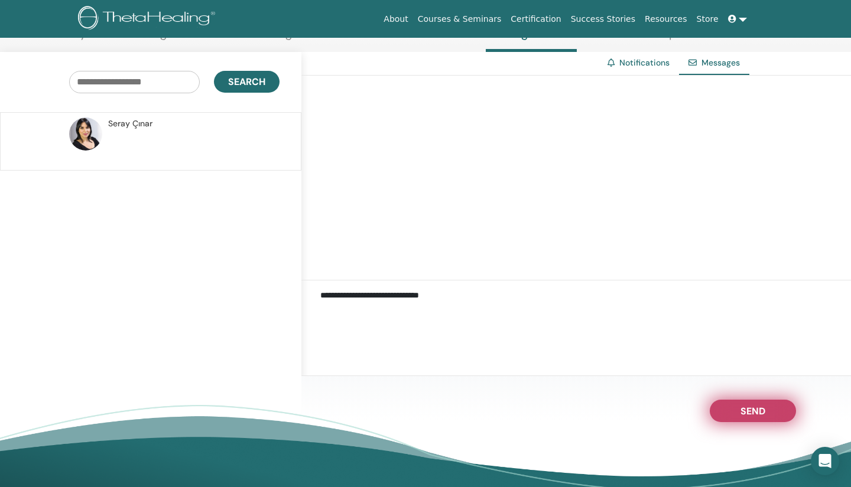
type textarea "**********"
click at [772, 408] on button "Send" at bounding box center [753, 411] width 86 height 22
click at [734, 402] on button "Send" at bounding box center [753, 411] width 86 height 22
